Goal: Register for event/course

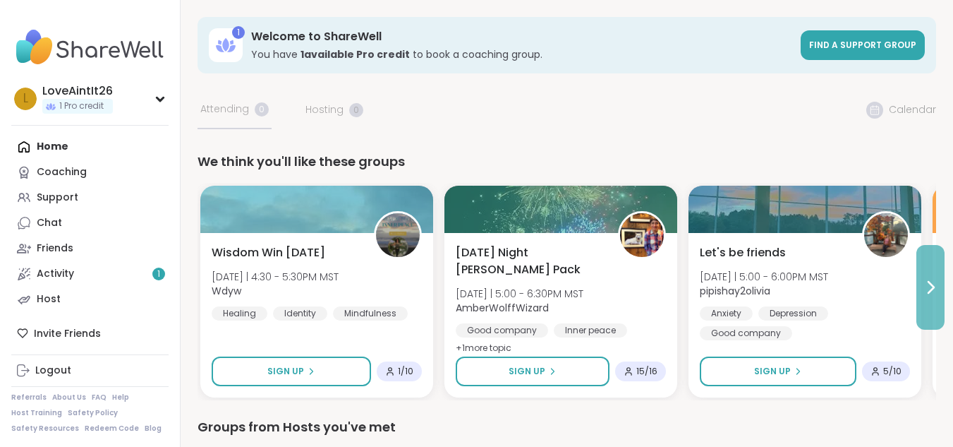
click at [936, 286] on icon at bounding box center [930, 287] width 17 height 17
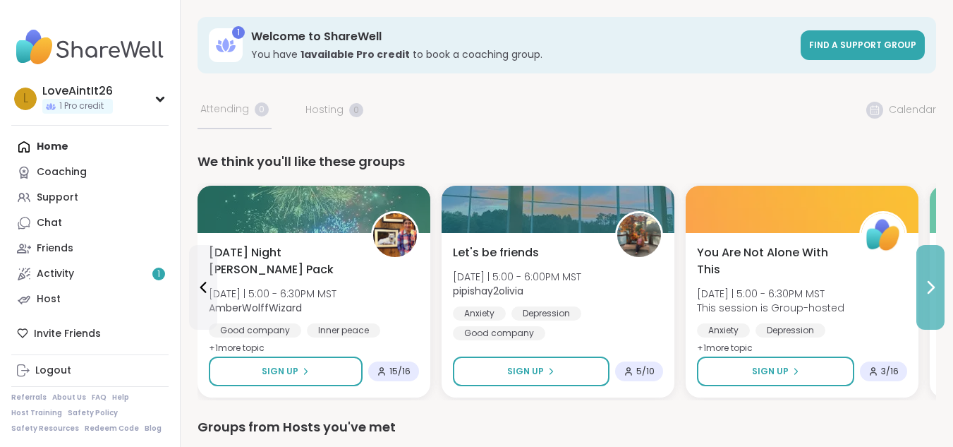
click at [936, 286] on icon at bounding box center [930, 287] width 17 height 17
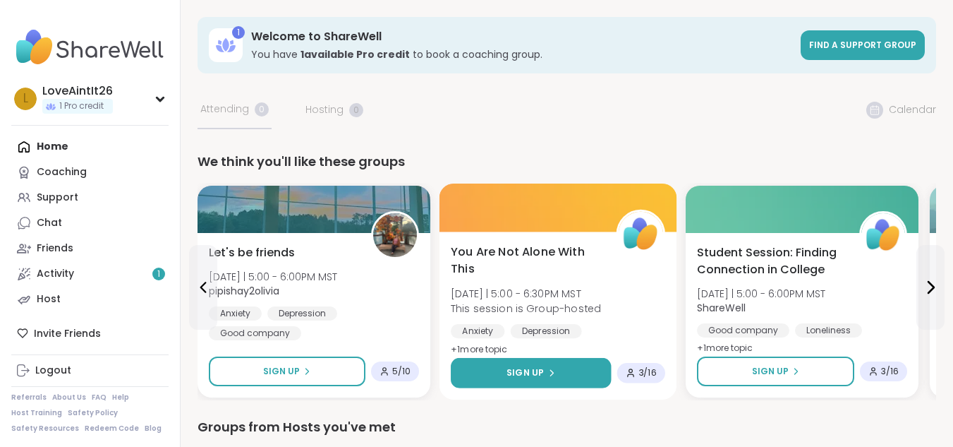
click at [588, 373] on button "Sign Up" at bounding box center [531, 373] width 160 height 30
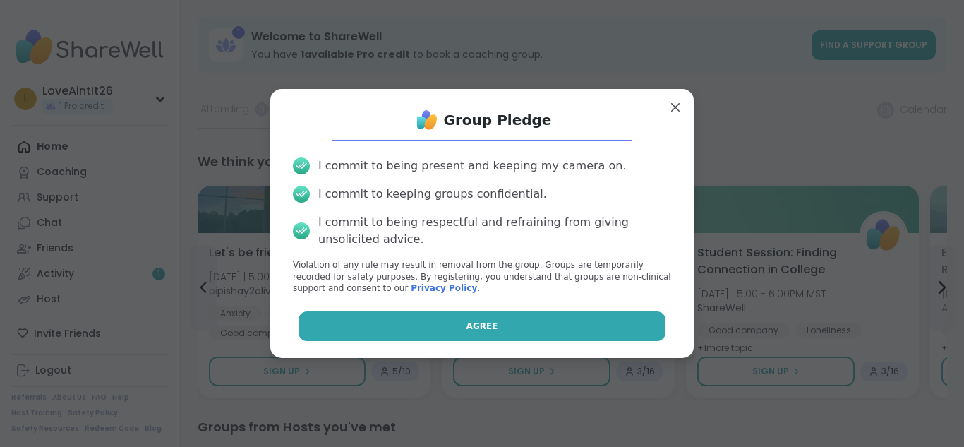
click at [556, 322] on button "Agree" at bounding box center [482, 326] width 368 height 30
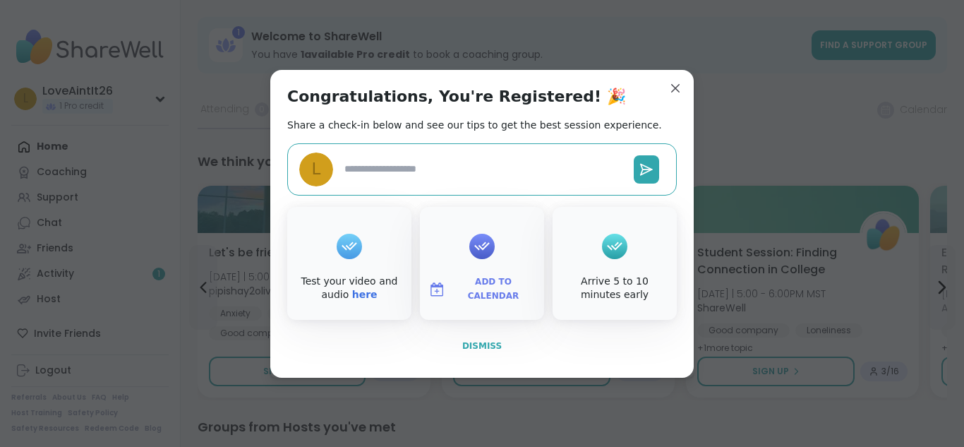
click at [475, 344] on span "Dismiss" at bounding box center [482, 346] width 40 height 10
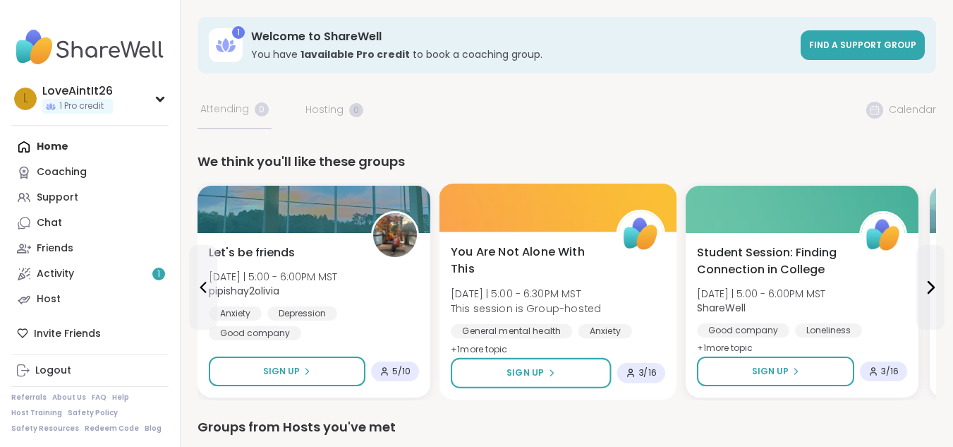
click at [657, 327] on div "General mental [MEDICAL_DATA] [MEDICAL_DATA]" at bounding box center [558, 341] width 214 height 35
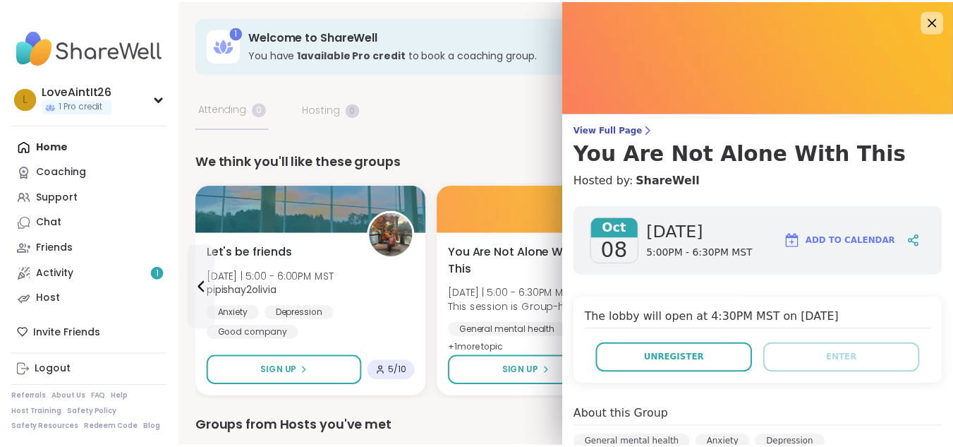
scroll to position [3, 0]
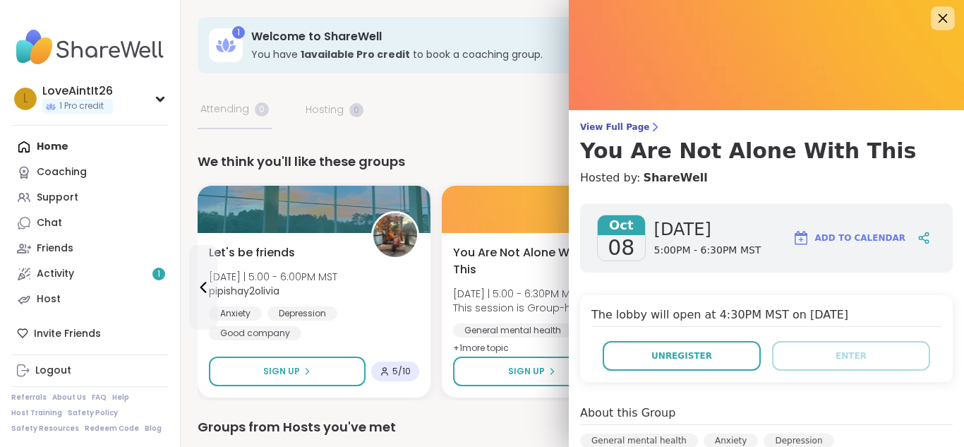
click at [933, 23] on icon at bounding box center [942, 18] width 18 height 18
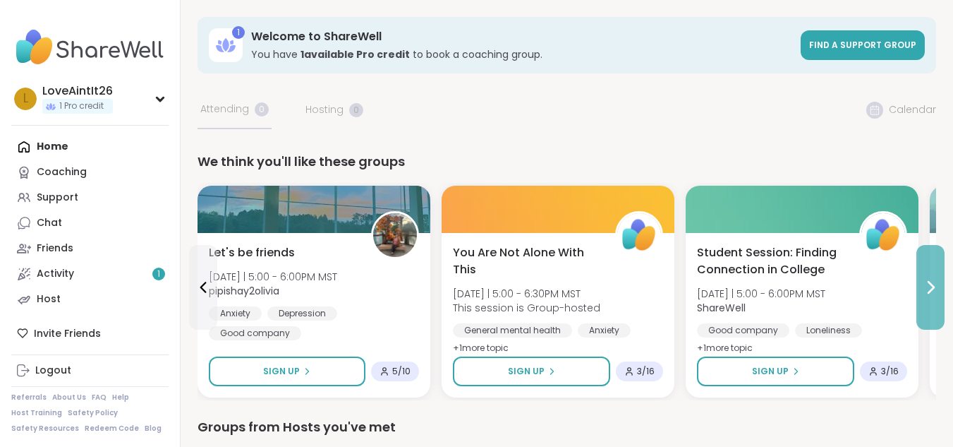
click at [926, 286] on icon at bounding box center [930, 287] width 17 height 17
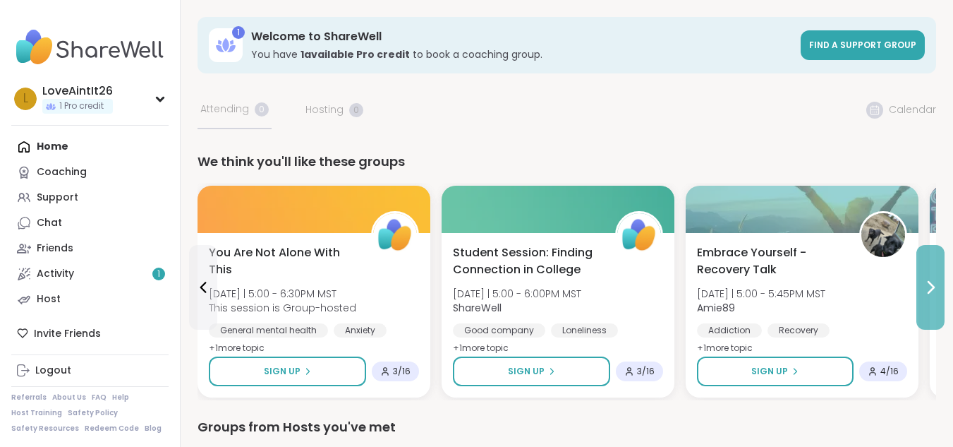
click at [926, 286] on icon at bounding box center [930, 287] width 17 height 17
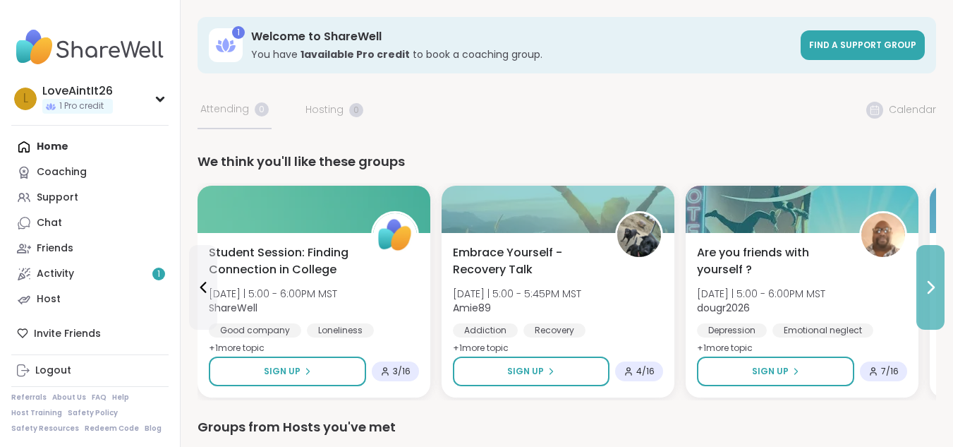
click at [926, 286] on icon at bounding box center [930, 287] width 17 height 17
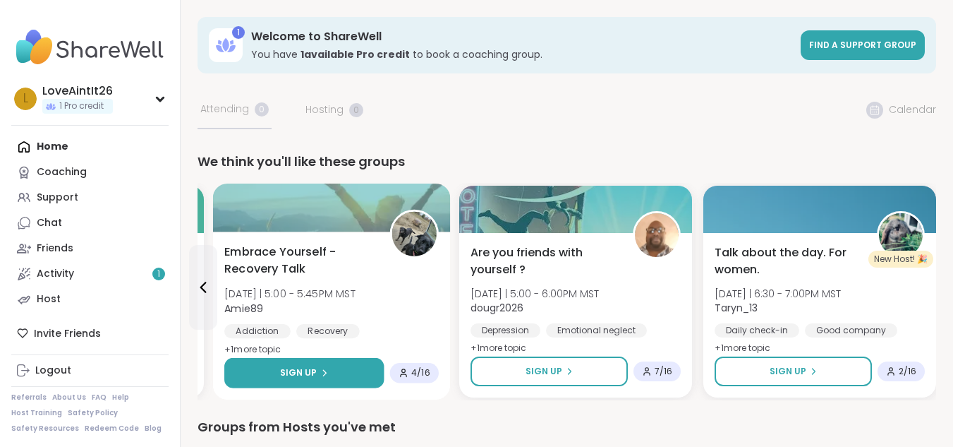
click at [277, 368] on button "Sign Up" at bounding box center [303, 373] width 159 height 30
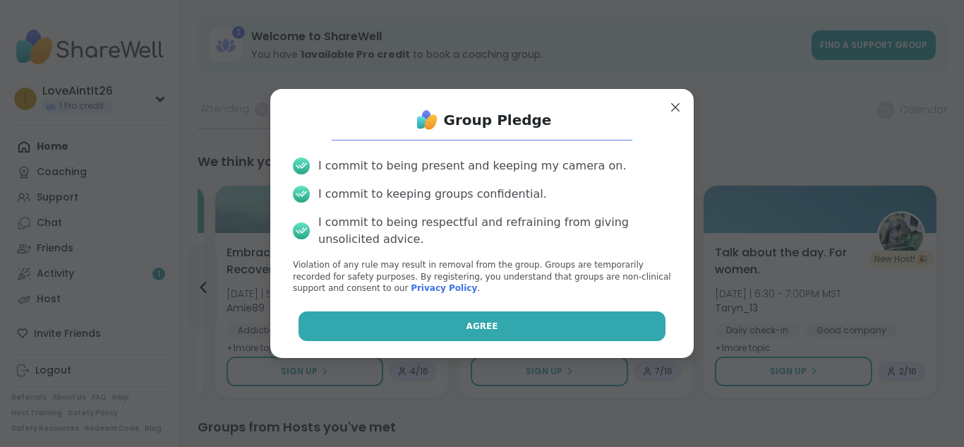
click at [429, 331] on button "Agree" at bounding box center [482, 326] width 368 height 30
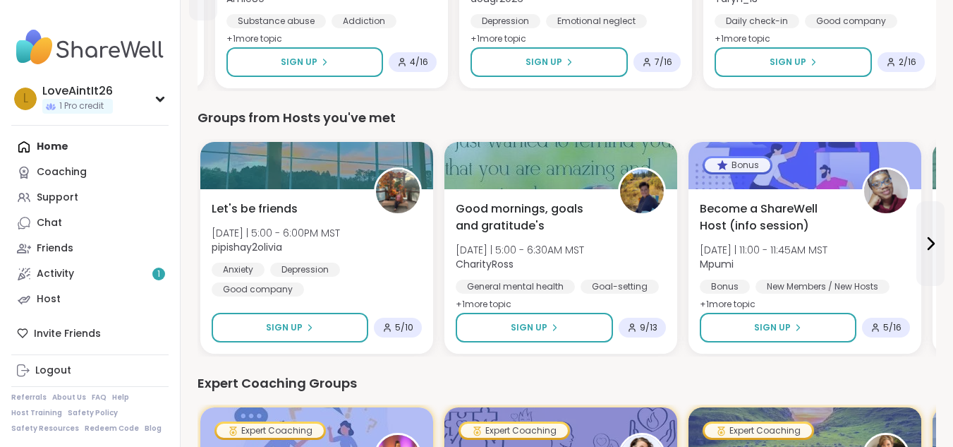
scroll to position [310, 0]
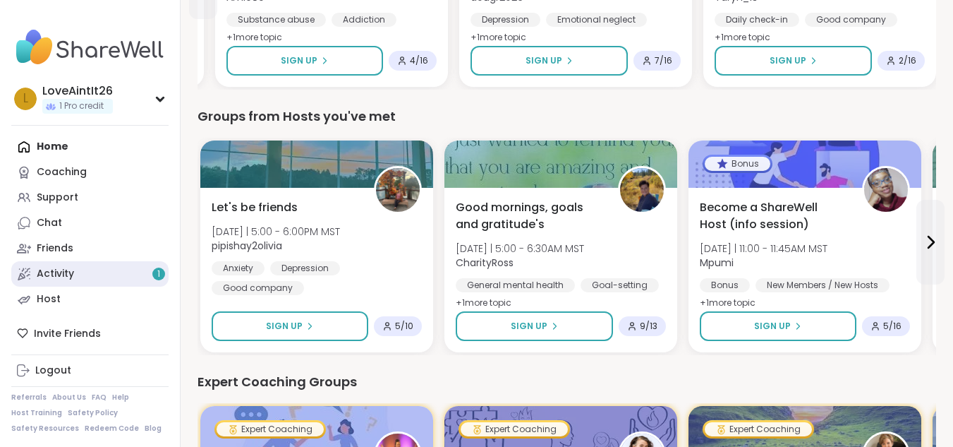
click at [105, 279] on link "Activity 1" at bounding box center [89, 273] width 157 height 25
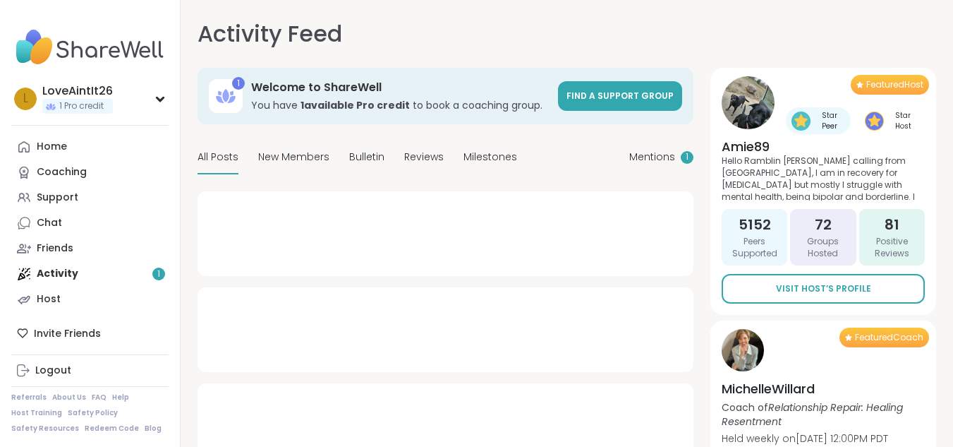
type textarea "*"
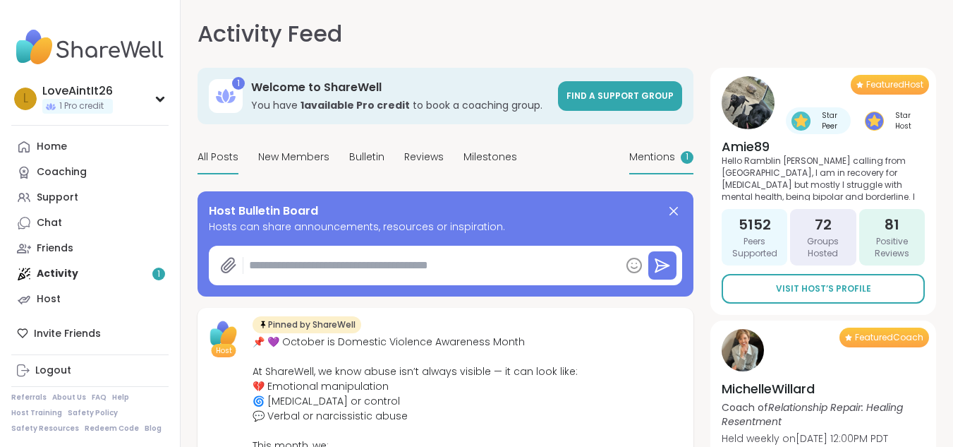
click at [678, 154] on div "Mentions 1" at bounding box center [661, 157] width 64 height 33
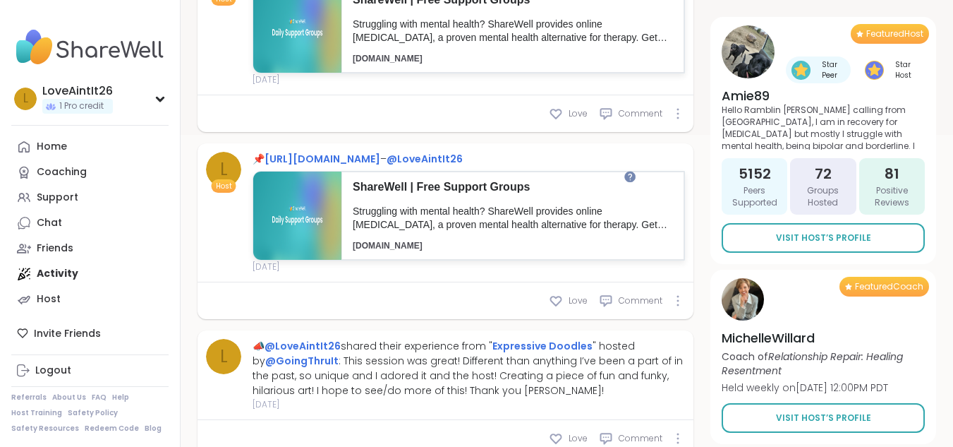
scroll to position [367, 0]
